Goal: Information Seeking & Learning: Compare options

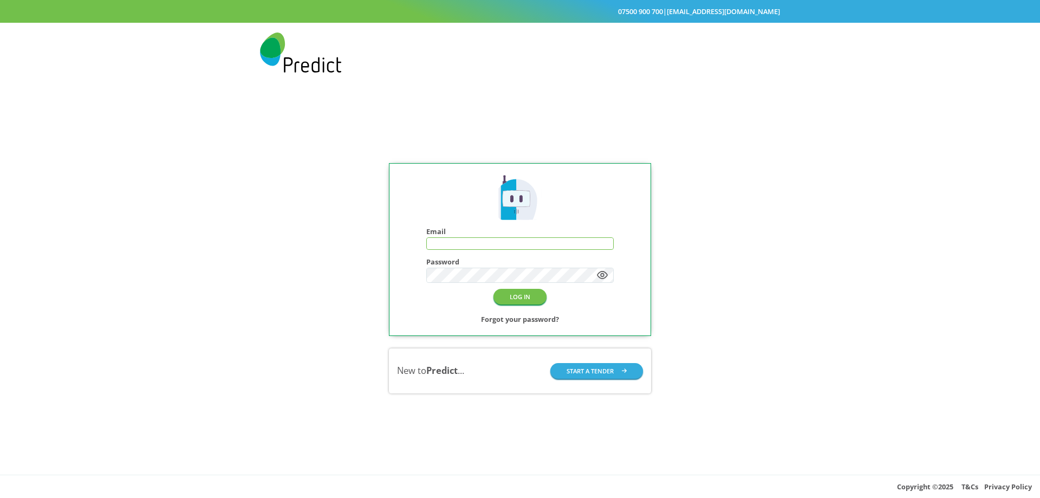
click at [600, 246] on input "text" at bounding box center [520, 244] width 186 height 12
type input "**********"
click at [522, 301] on button "LOG IN" at bounding box center [519, 297] width 53 height 16
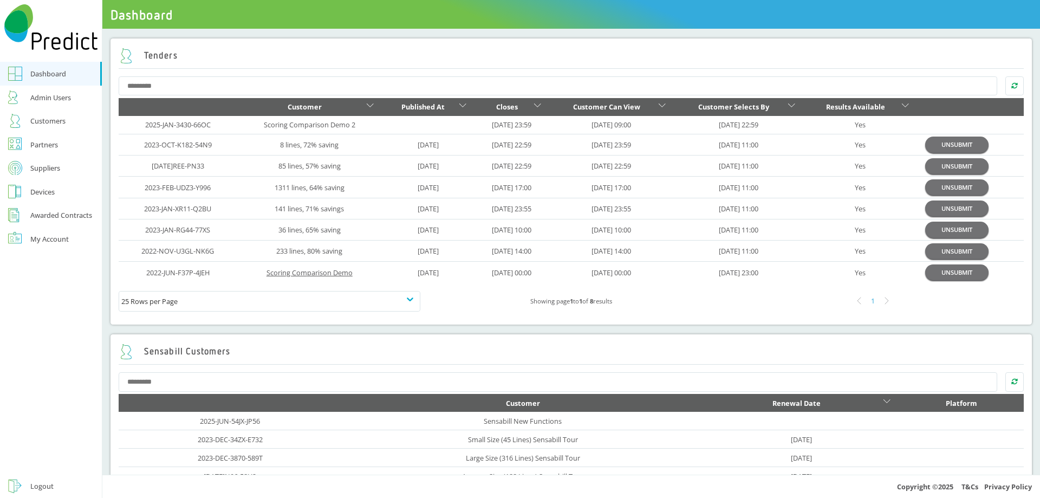
click at [317, 274] on link "Scoring Comparison Demo" at bounding box center [309, 273] width 86 height 10
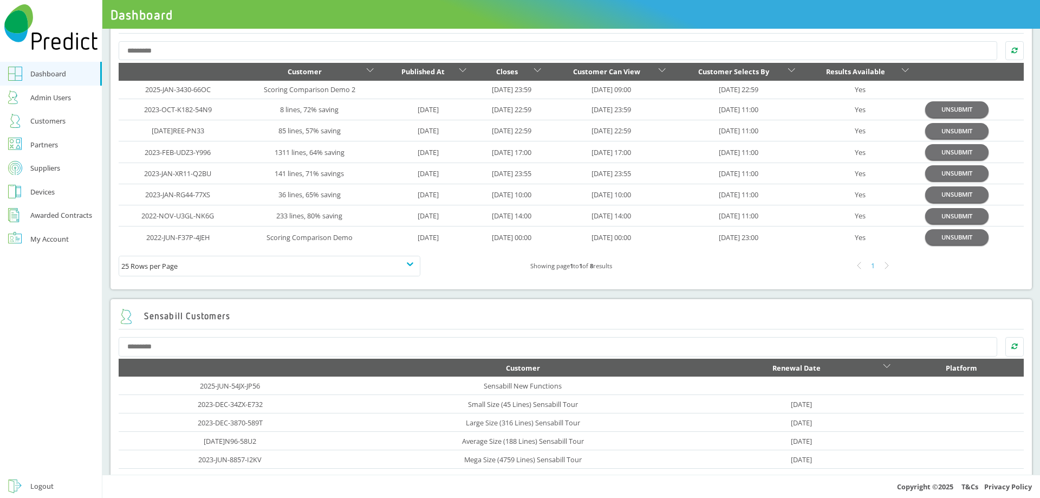
scroll to position [54, 0]
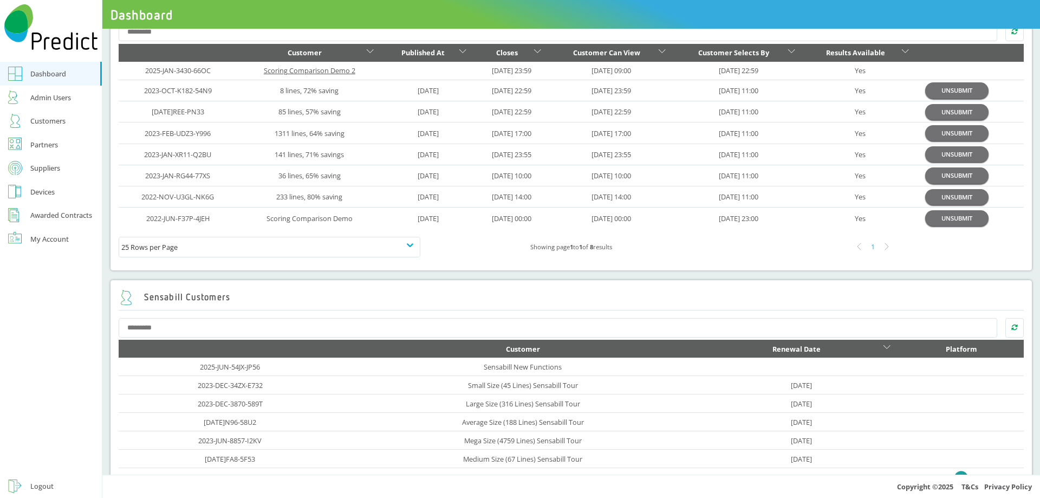
click at [307, 70] on link "Scoring Comparison Demo 2" at bounding box center [310, 71] width 92 height 10
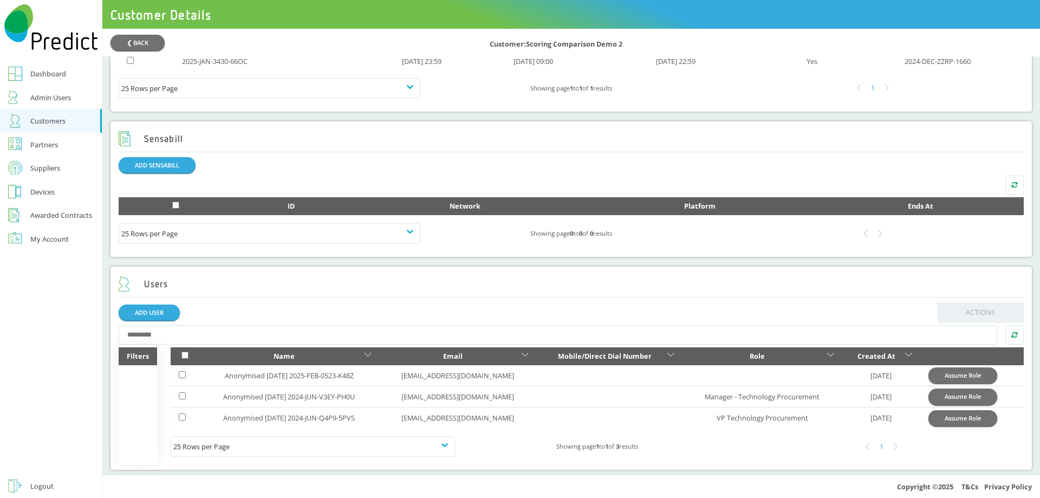
scroll to position [545, 0]
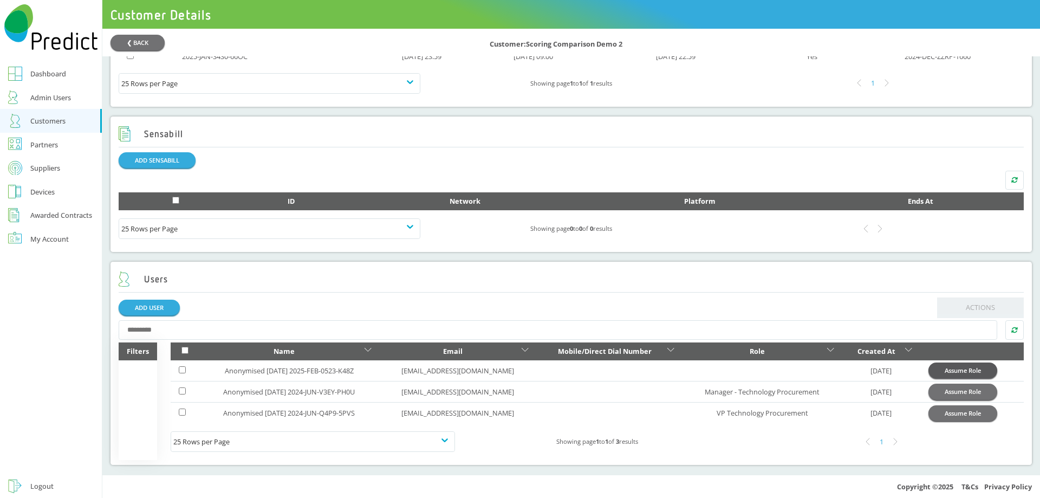
click at [961, 368] on button "Assume Role" at bounding box center [962, 370] width 69 height 16
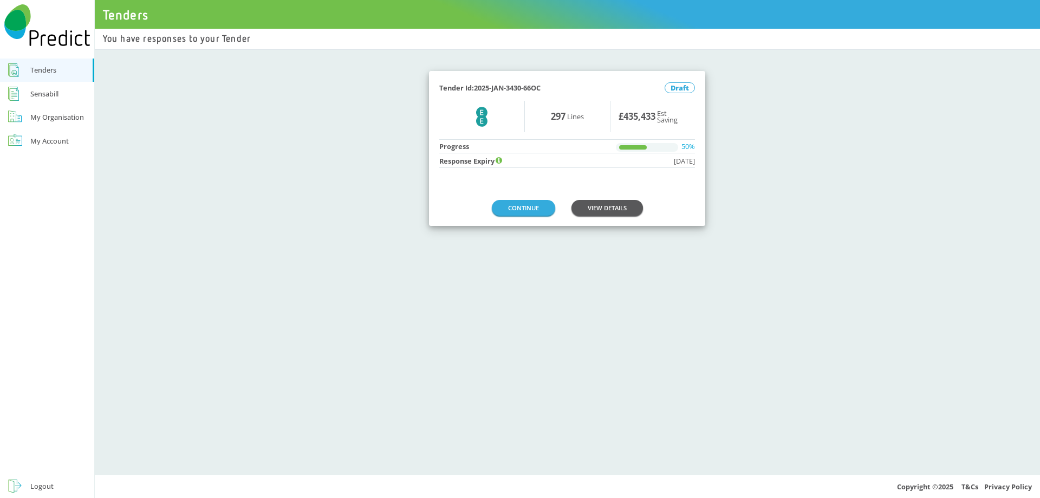
click at [630, 208] on link "VIEW DETAILS" at bounding box center [606, 208] width 71 height 16
click at [41, 487] on div "Logout" at bounding box center [41, 485] width 23 height 13
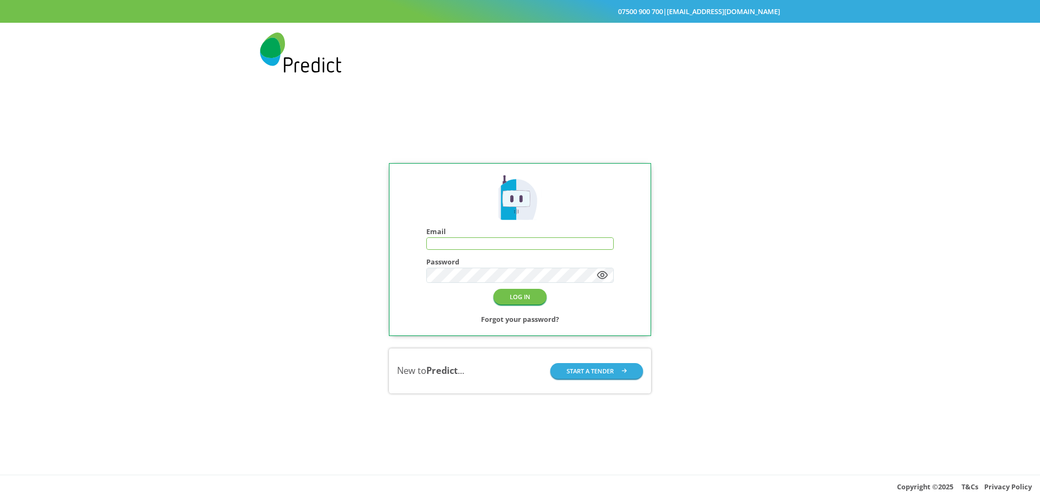
click at [495, 248] on input "text" at bounding box center [520, 244] width 186 height 12
type input "**********"
click at [511, 292] on button "LOG IN" at bounding box center [519, 297] width 53 height 16
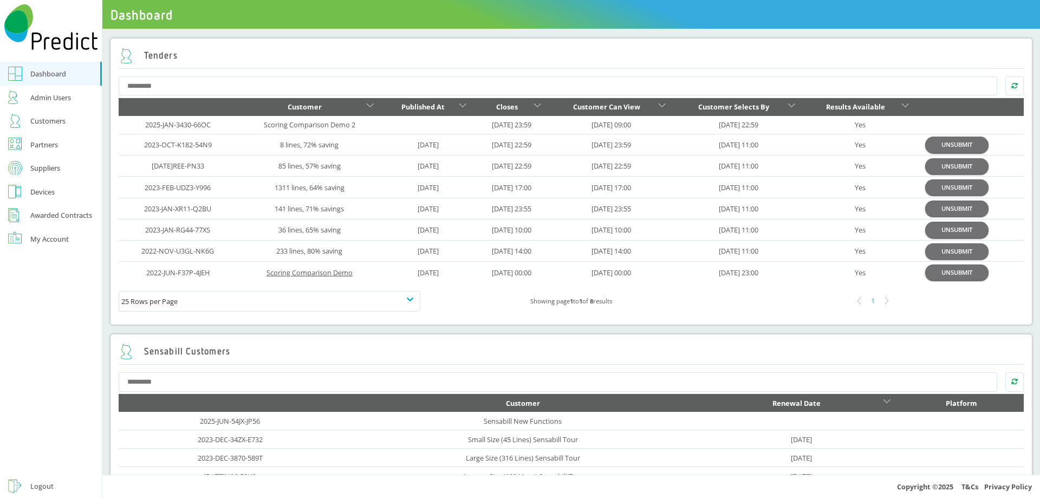
click at [314, 273] on link "Scoring Comparison Demo" at bounding box center [309, 273] width 86 height 10
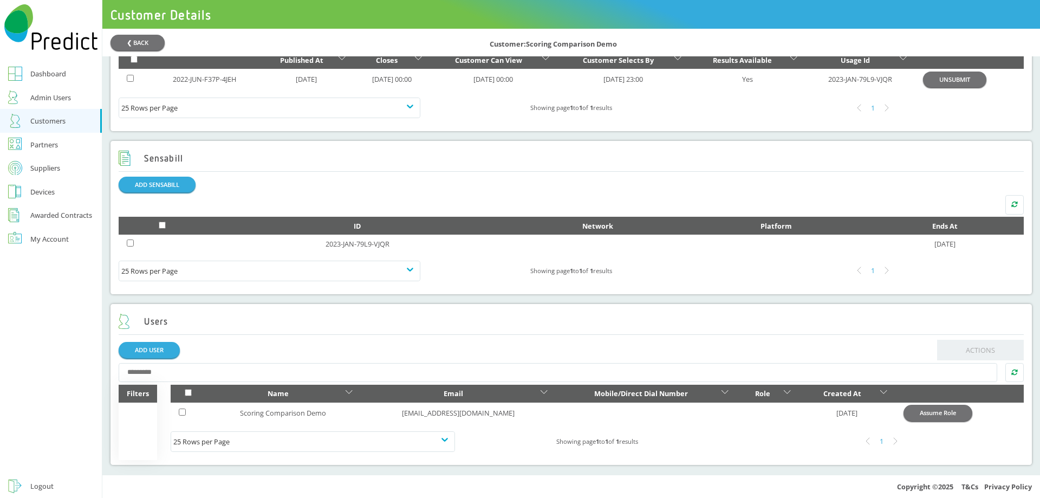
scroll to position [523, 0]
click at [939, 416] on button "Assume Role" at bounding box center [937, 413] width 69 height 16
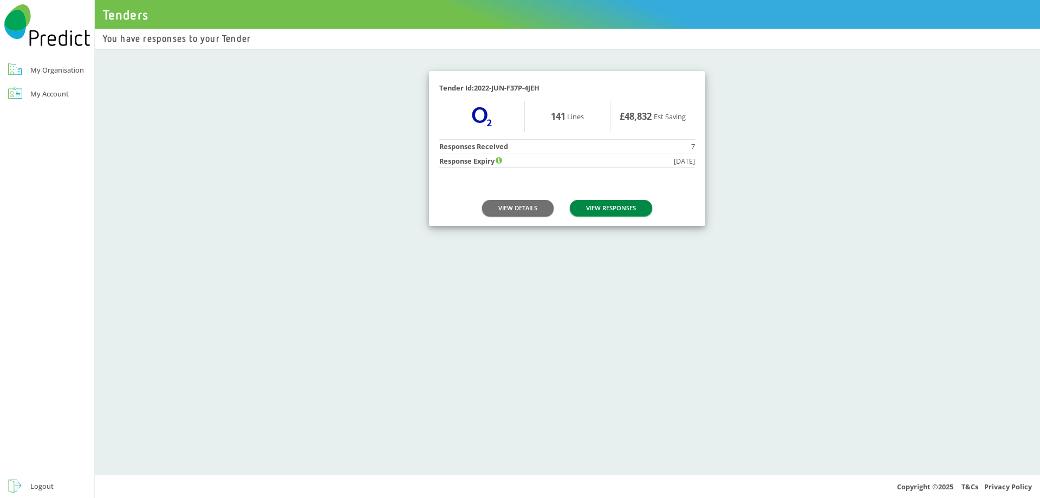
click at [625, 207] on link "VIEW RESPONSES" at bounding box center [611, 208] width 82 height 16
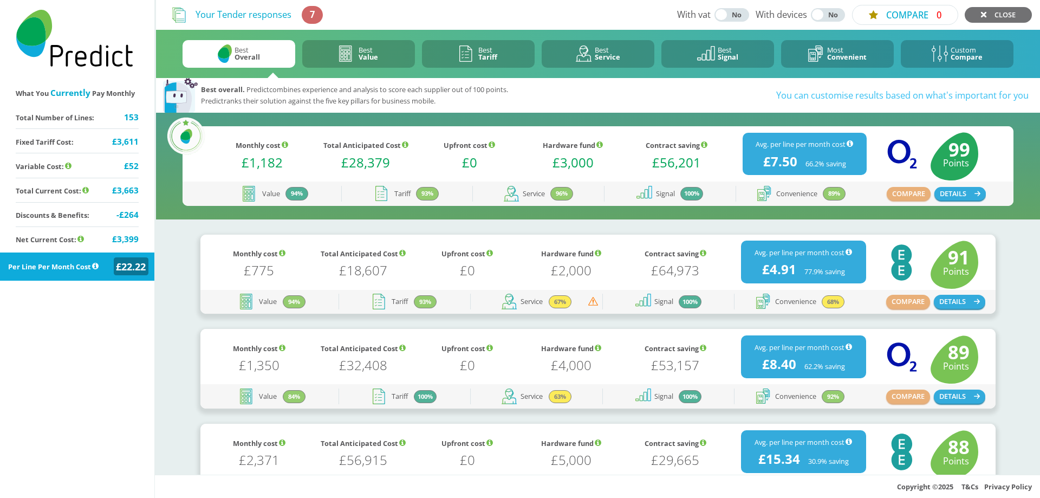
click at [378, 58] on button "Best Value" at bounding box center [358, 54] width 113 height 28
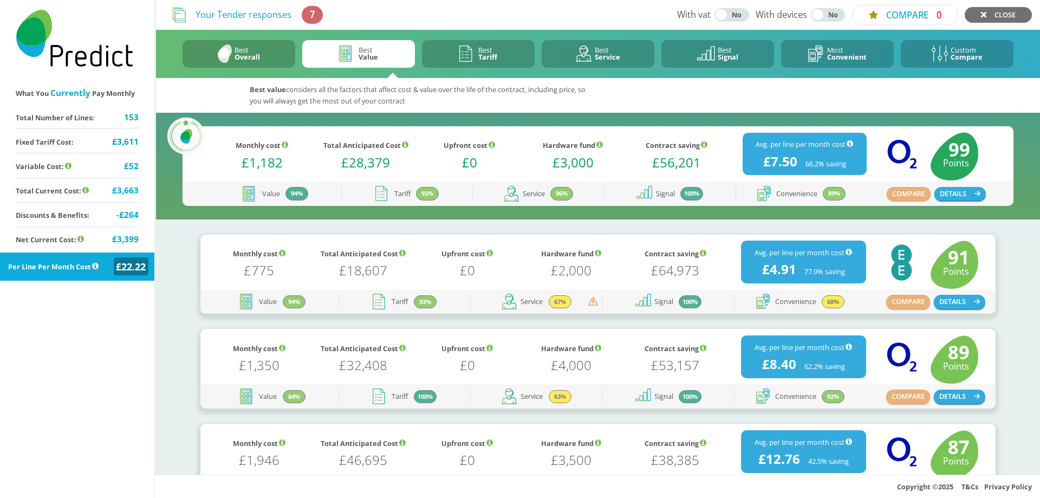
click at [454, 57] on button "Best Tariff" at bounding box center [478, 54] width 113 height 28
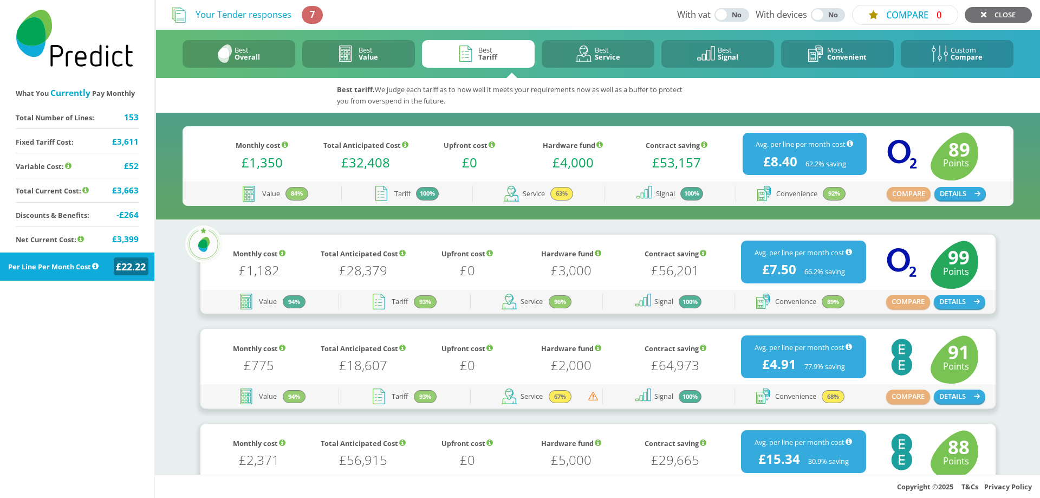
click at [569, 55] on button "Best Service" at bounding box center [598, 54] width 113 height 28
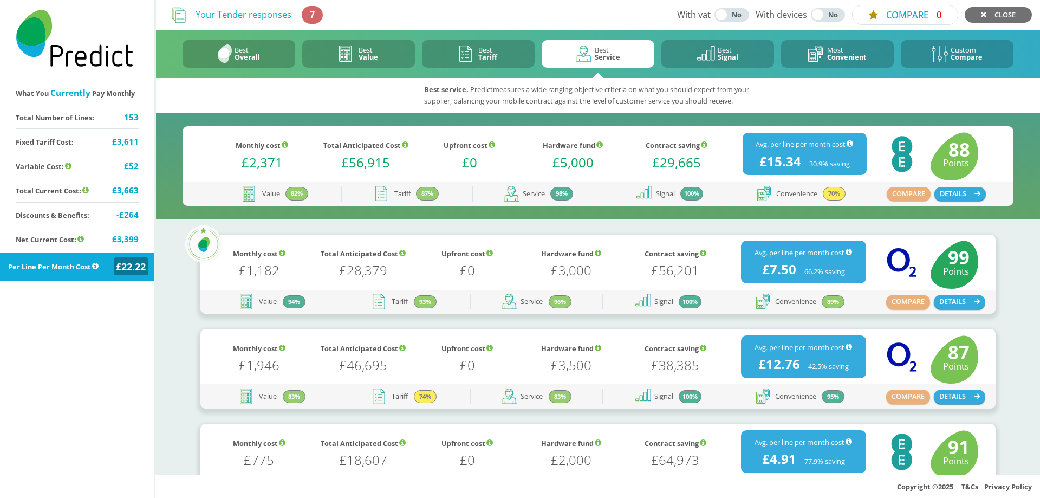
click at [936, 56] on icon at bounding box center [940, 53] width 16 height 16
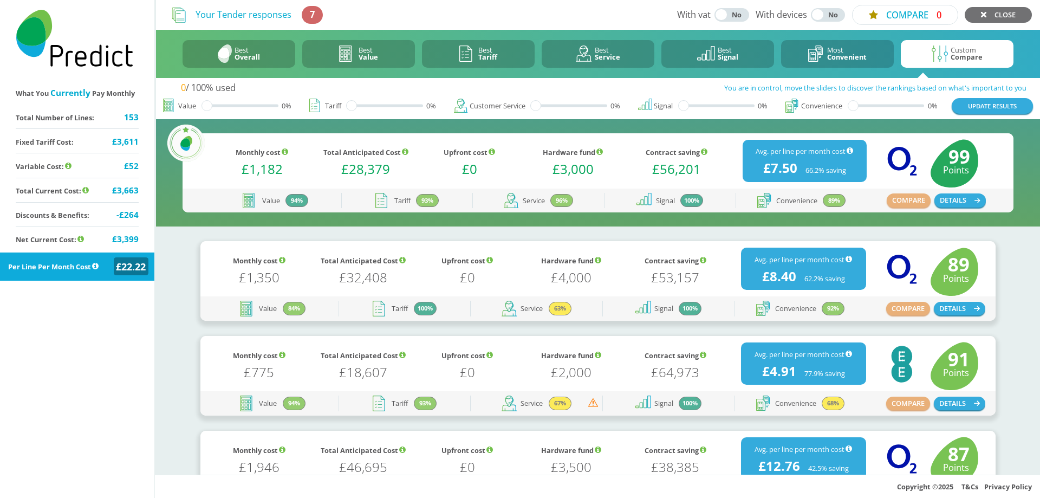
click at [266, 55] on button "Best Overall" at bounding box center [239, 54] width 113 height 28
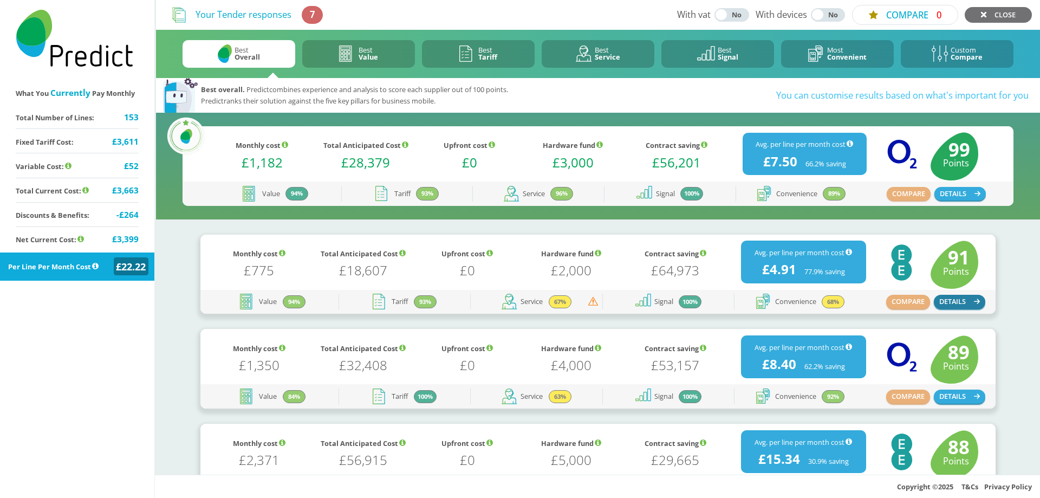
click at [958, 300] on button "DETAILS" at bounding box center [960, 302] width 52 height 14
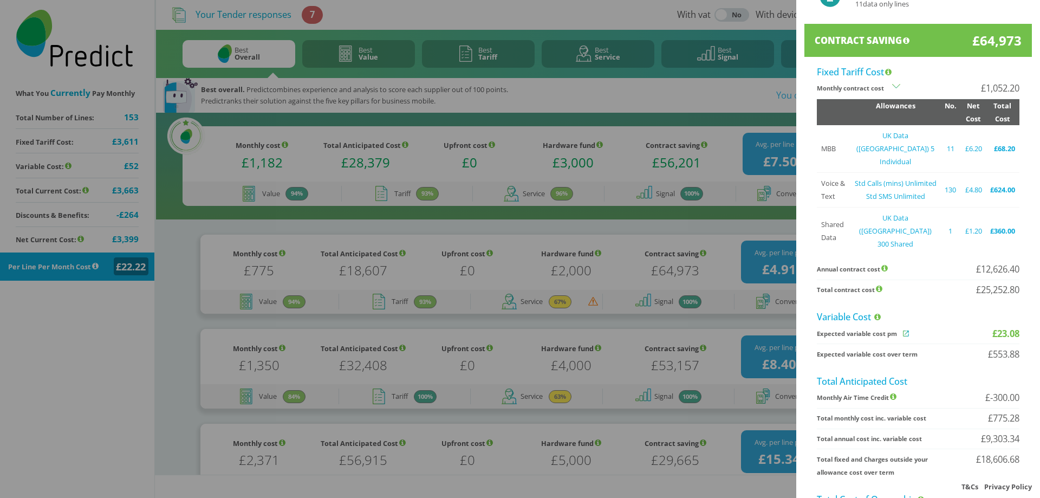
scroll to position [108, 0]
click at [903, 330] on icon at bounding box center [906, 333] width 6 height 6
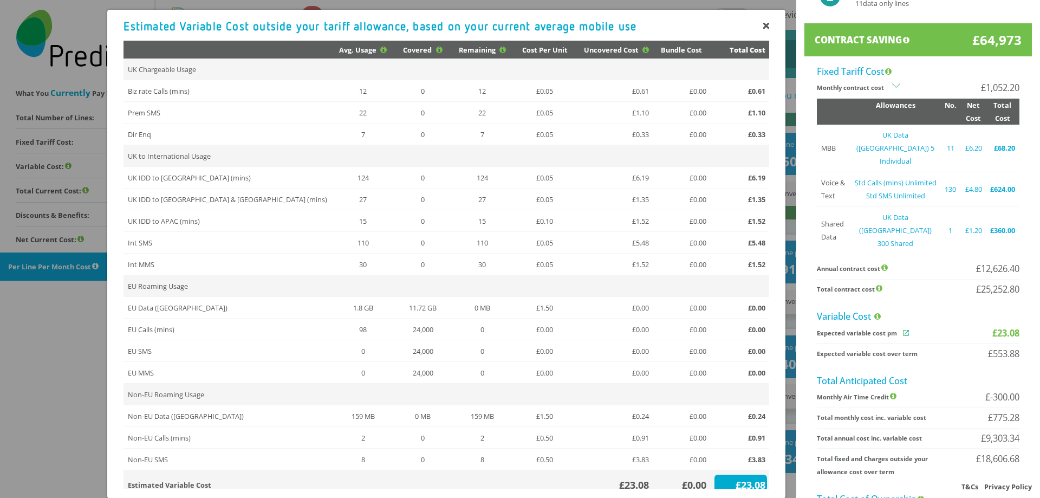
click at [691, 484] on div "£0.00" at bounding box center [682, 484] width 51 height 13
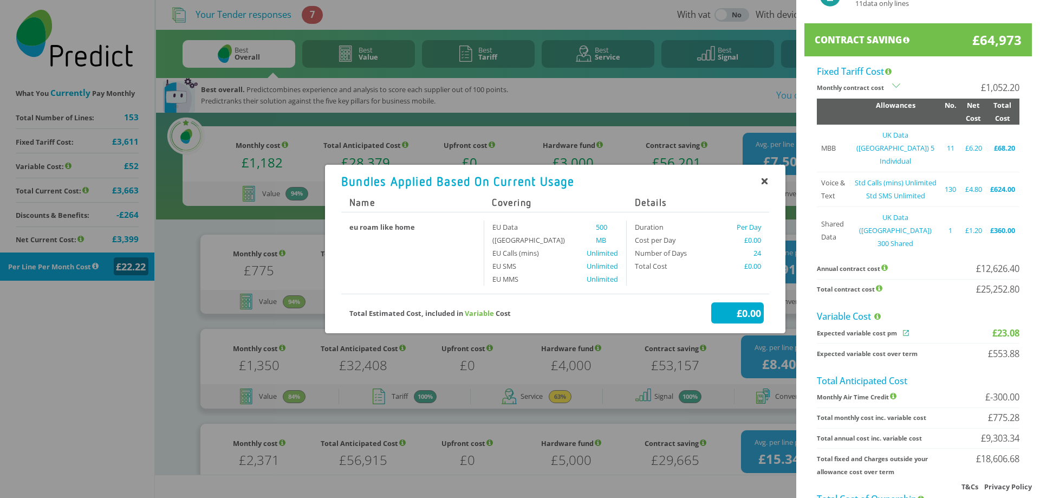
click at [707, 335] on div "Bundles Applied Based On Current Usage Name Covering Details eu roam like home …" at bounding box center [555, 249] width 460 height 188
click at [764, 184] on icon at bounding box center [764, 181] width 5 height 5
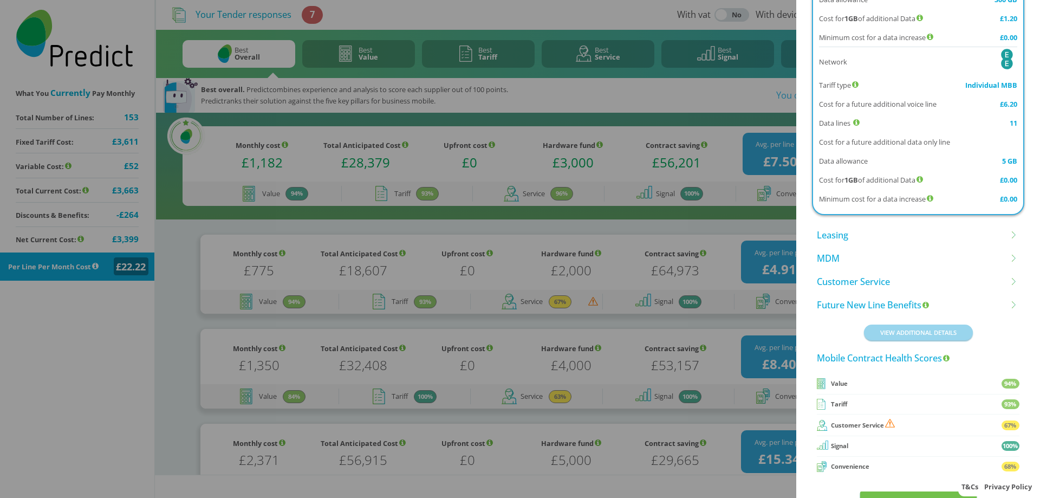
scroll to position [944, 0]
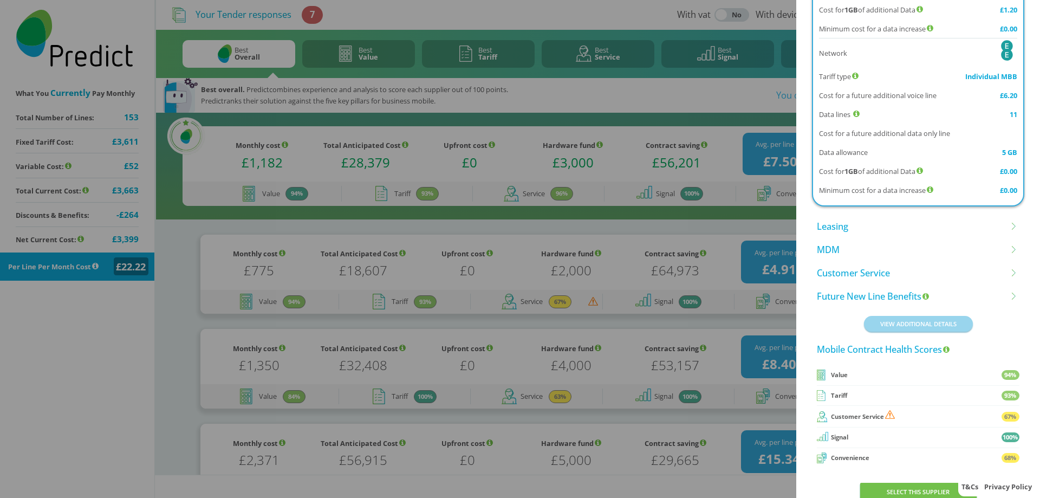
click at [880, 261] on li "Customer Service" at bounding box center [918, 272] width 202 height 23
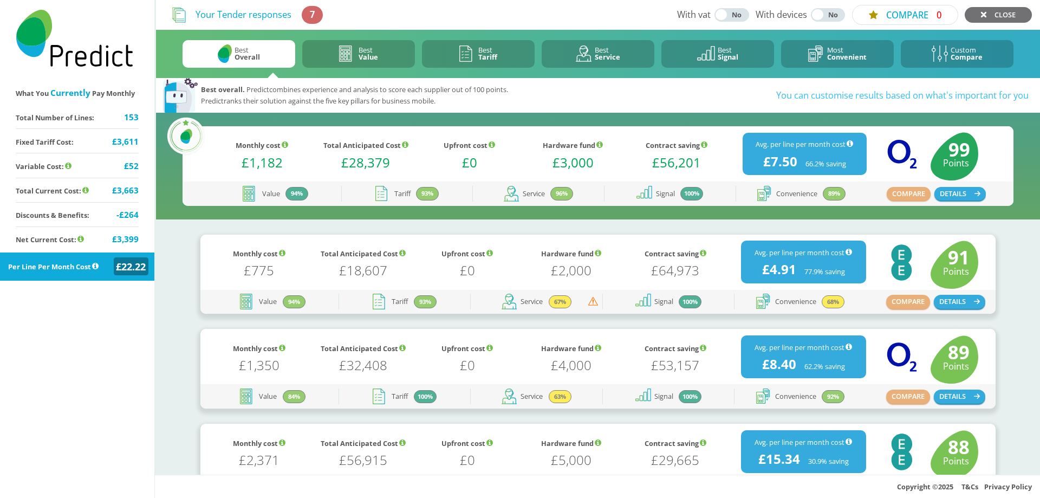
scroll to position [0, 0]
click at [902, 195] on button "COMPARE" at bounding box center [909, 194] width 44 height 14
click at [902, 303] on button "COMPARE" at bounding box center [908, 302] width 44 height 14
click at [900, 400] on button "COMPARE" at bounding box center [908, 396] width 44 height 14
click at [882, 19] on button "COMPARE 3" at bounding box center [905, 15] width 106 height 20
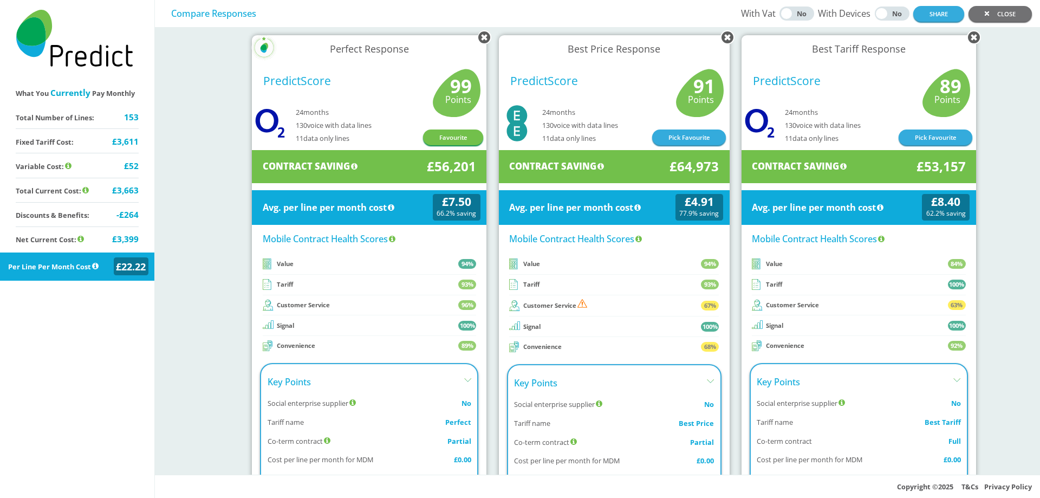
click at [680, 381] on div "Key Points" at bounding box center [614, 385] width 200 height 18
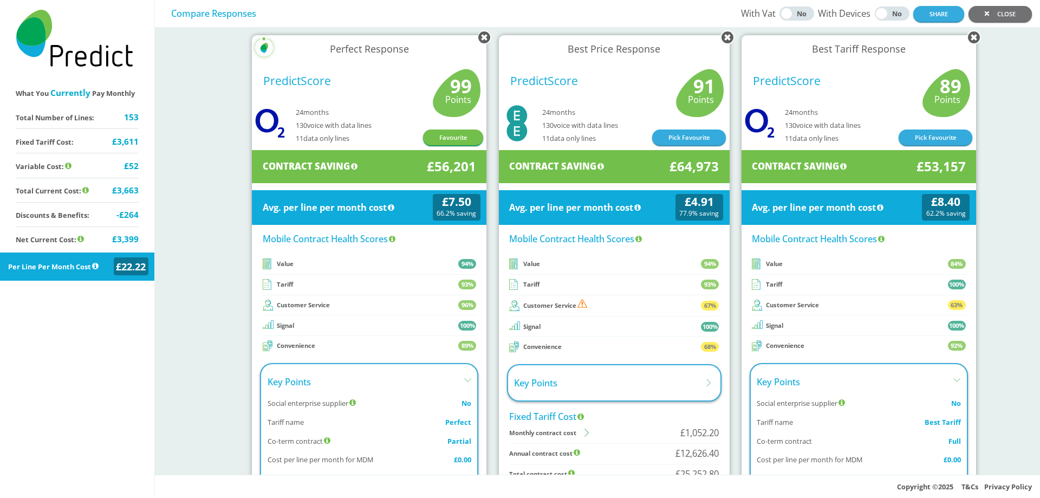
click at [445, 377] on div "Key Points" at bounding box center [370, 384] width 204 height 18
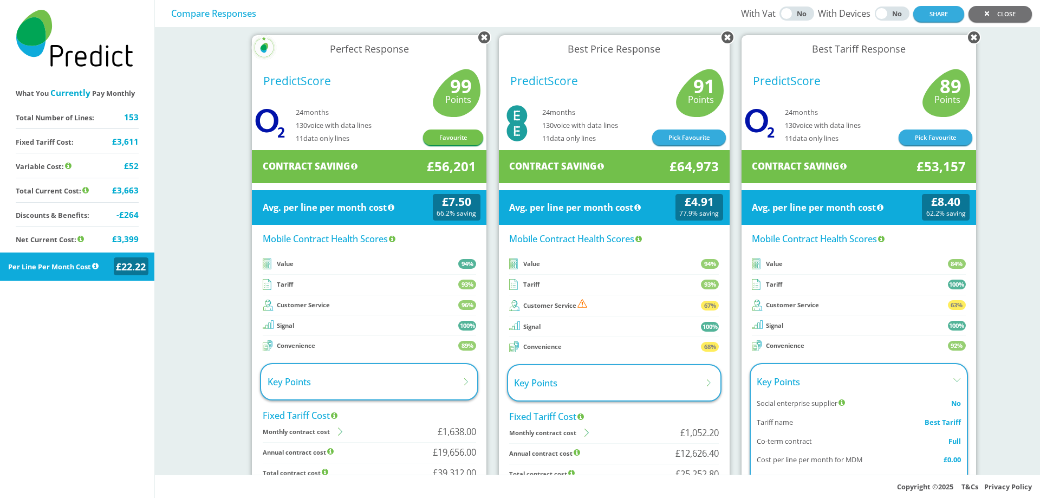
click at [900, 380] on div "Key Points" at bounding box center [859, 384] width 204 height 18
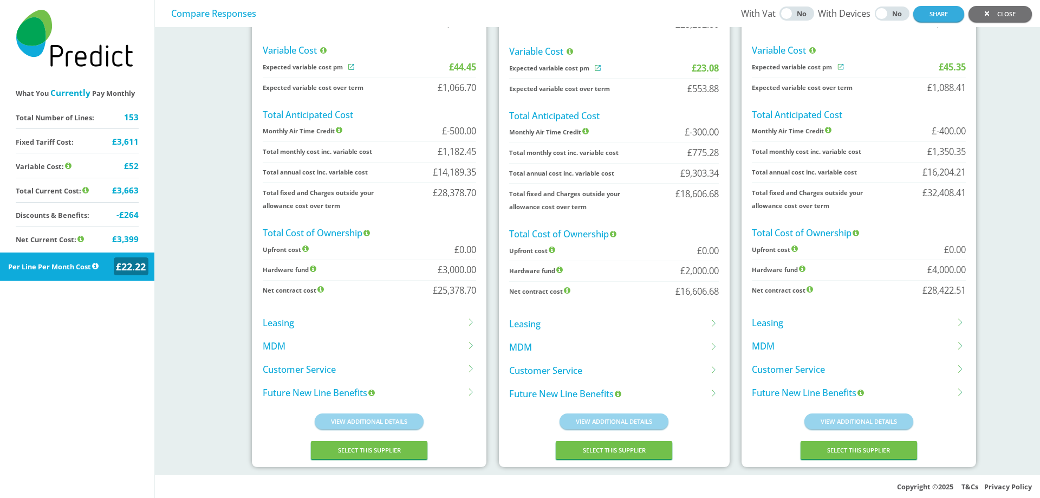
scroll to position [452, 0]
click at [448, 370] on li "Customer Service" at bounding box center [369, 368] width 213 height 23
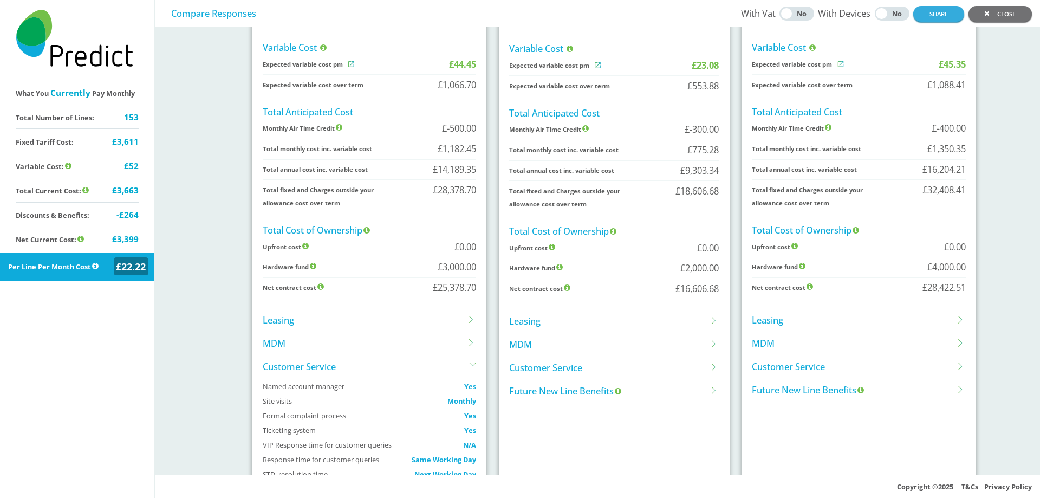
click at [549, 368] on li "Customer Service" at bounding box center [614, 367] width 210 height 23
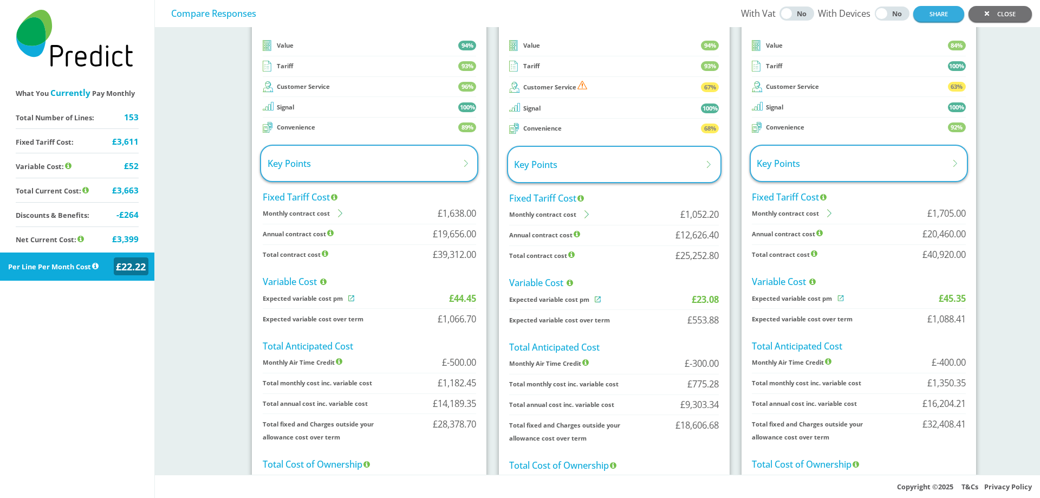
scroll to position [0, 0]
